Goal: Transaction & Acquisition: Purchase product/service

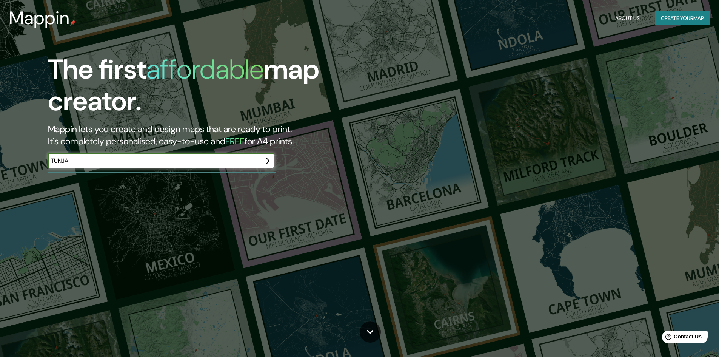
type input "TUNJA"
click at [259, 158] on input "TUNJA" at bounding box center [153, 160] width 211 height 9
click at [266, 162] on icon "button" at bounding box center [266, 160] width 9 height 9
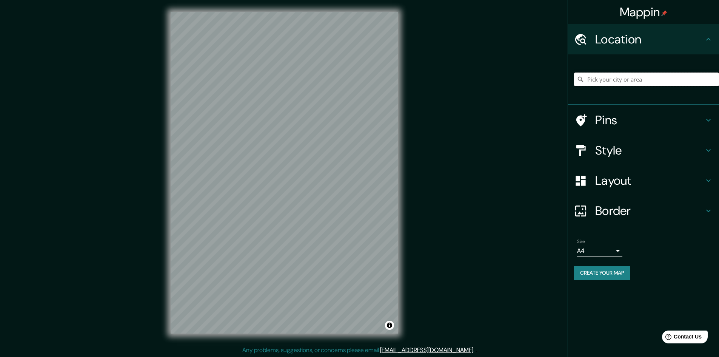
click at [599, 76] on input "Pick your city or area" at bounding box center [646, 79] width 145 height 14
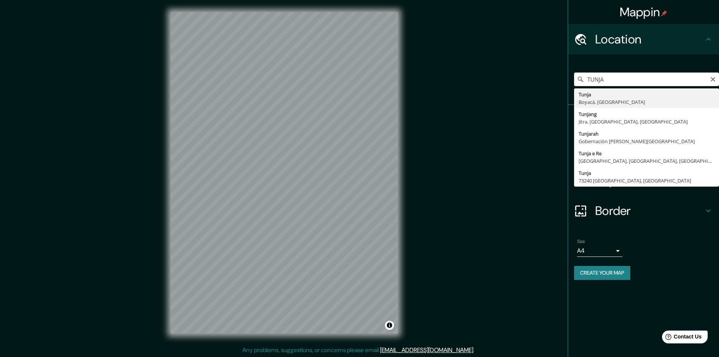
type input "Tunja, Boyacá, [GEOGRAPHIC_DATA]"
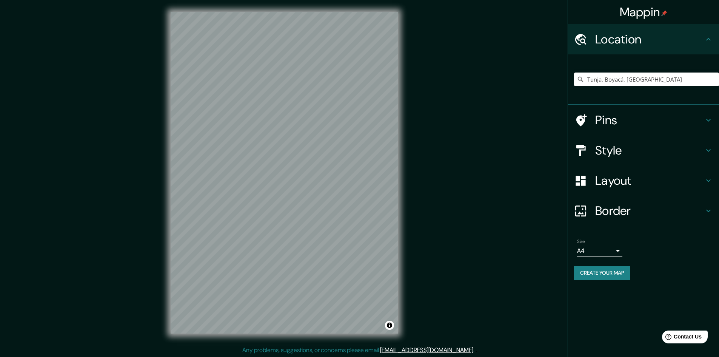
click at [616, 154] on h4 "Style" at bounding box center [649, 150] width 109 height 15
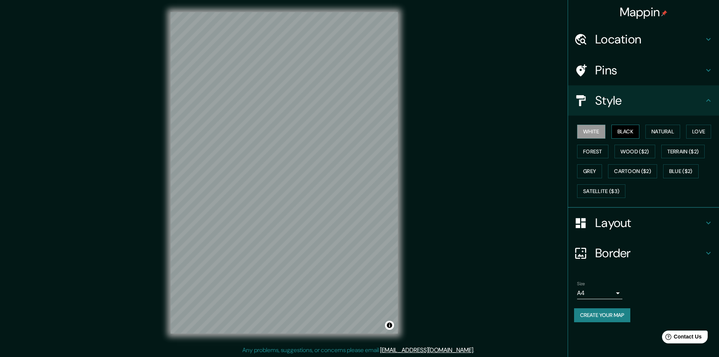
click at [625, 129] on button "Black" at bounding box center [625, 132] width 28 height 14
click at [590, 131] on button "White" at bounding box center [591, 132] width 28 height 14
click at [626, 132] on button "Black" at bounding box center [625, 132] width 28 height 14
click at [408, 356] on html "Mappin Location [GEOGRAPHIC_DATA], [GEOGRAPHIC_DATA], [GEOGRAPHIC_DATA] Pins St…" at bounding box center [359, 178] width 719 height 357
